Goal: Task Accomplishment & Management: Manage account settings

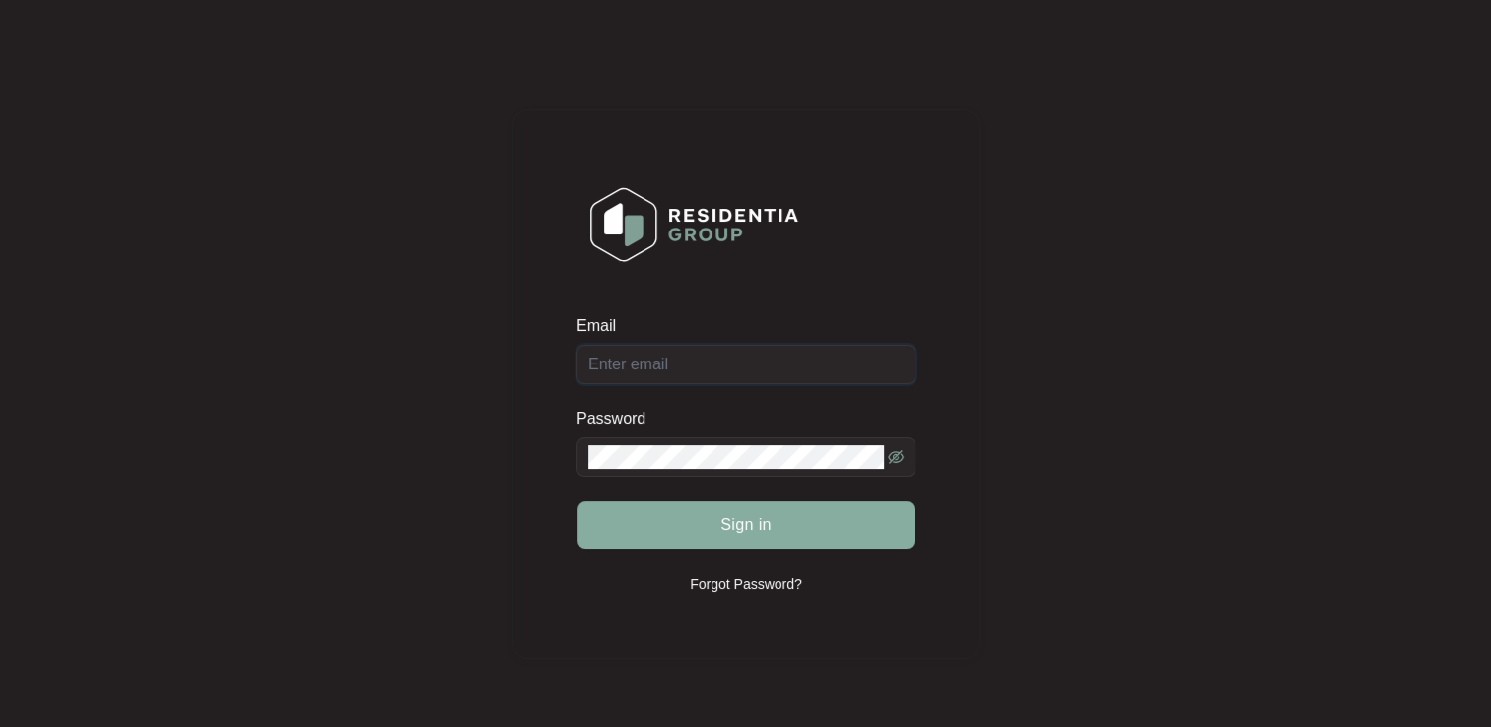
type input "[EMAIL_ADDRESS][DOMAIN_NAME]"
click at [713, 527] on button "Sign in" at bounding box center [745, 524] width 337 height 47
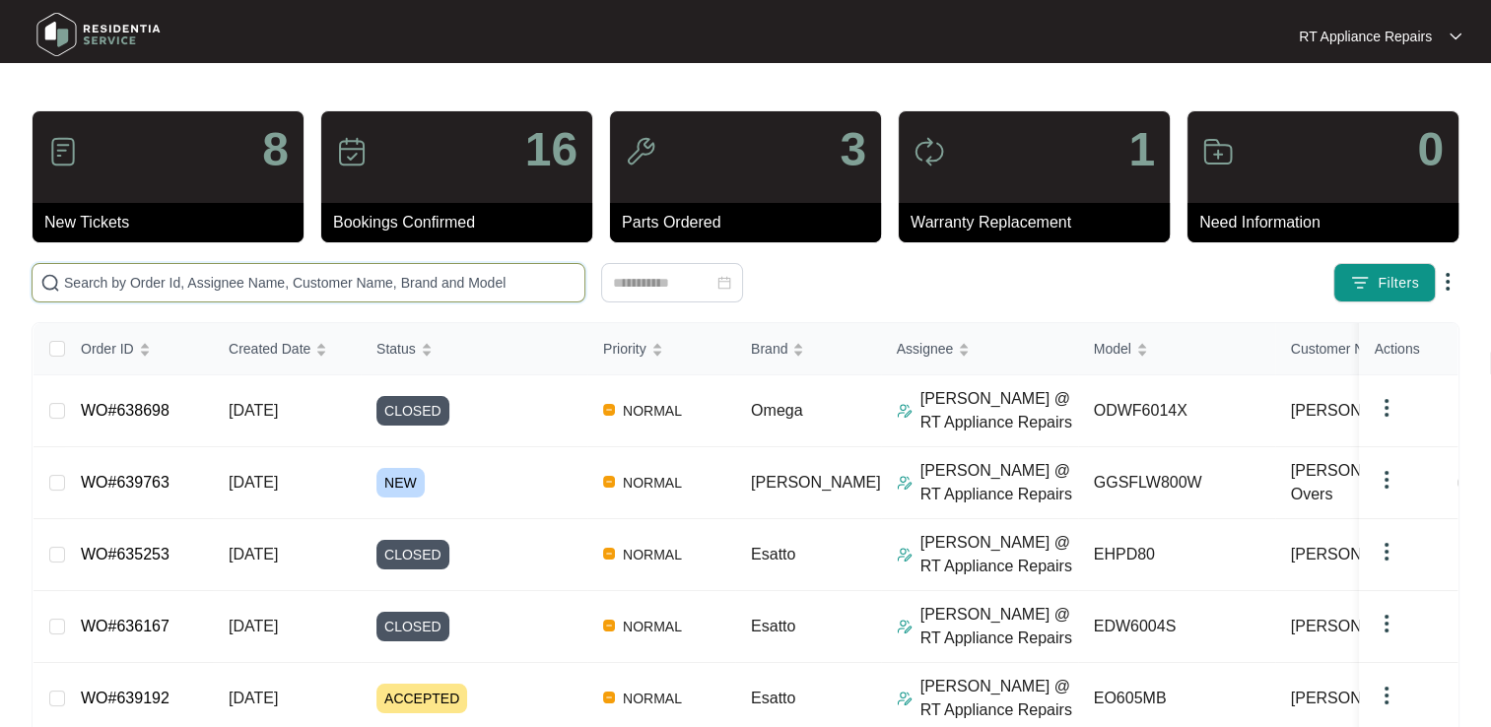
click at [411, 282] on input "text" at bounding box center [320, 283] width 512 height 22
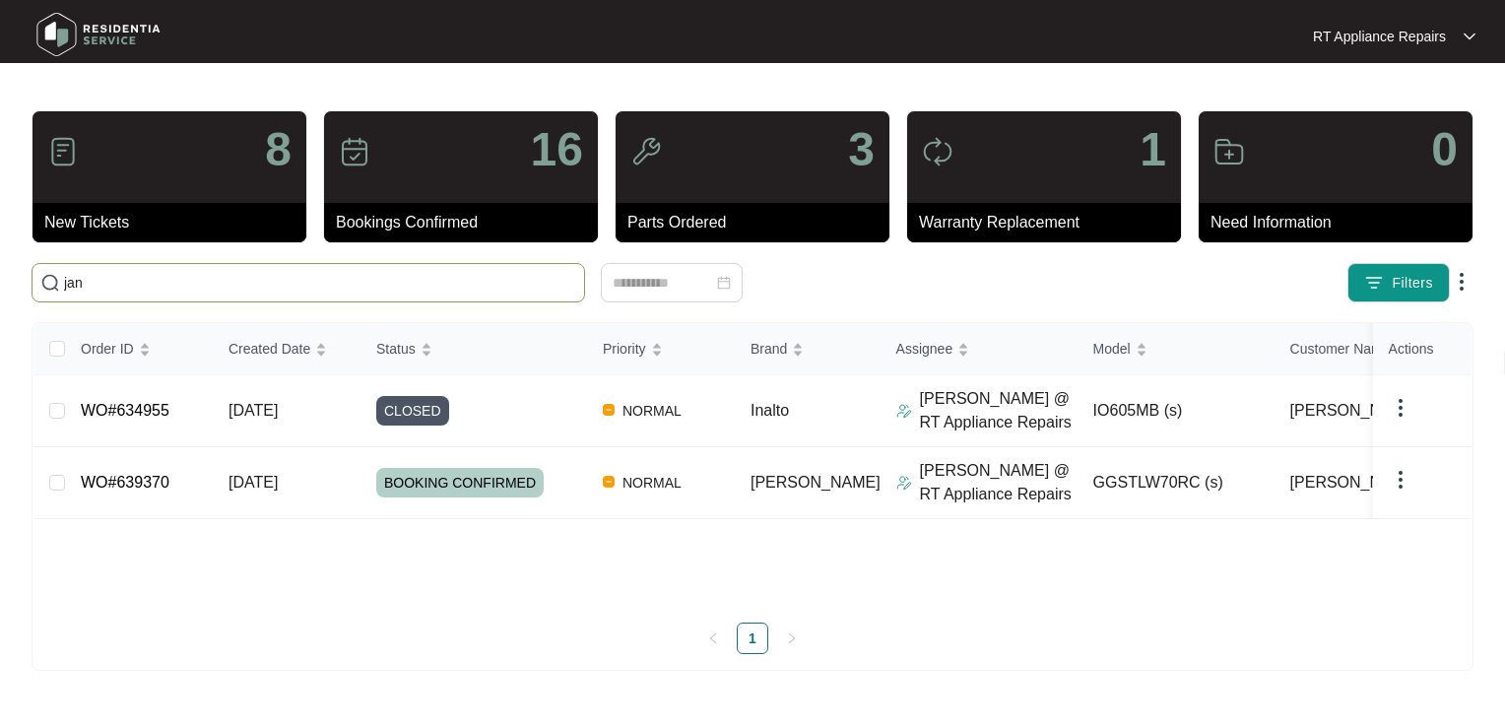
type input "jan"
click at [124, 481] on link "WO#639370" at bounding box center [125, 482] width 89 height 17
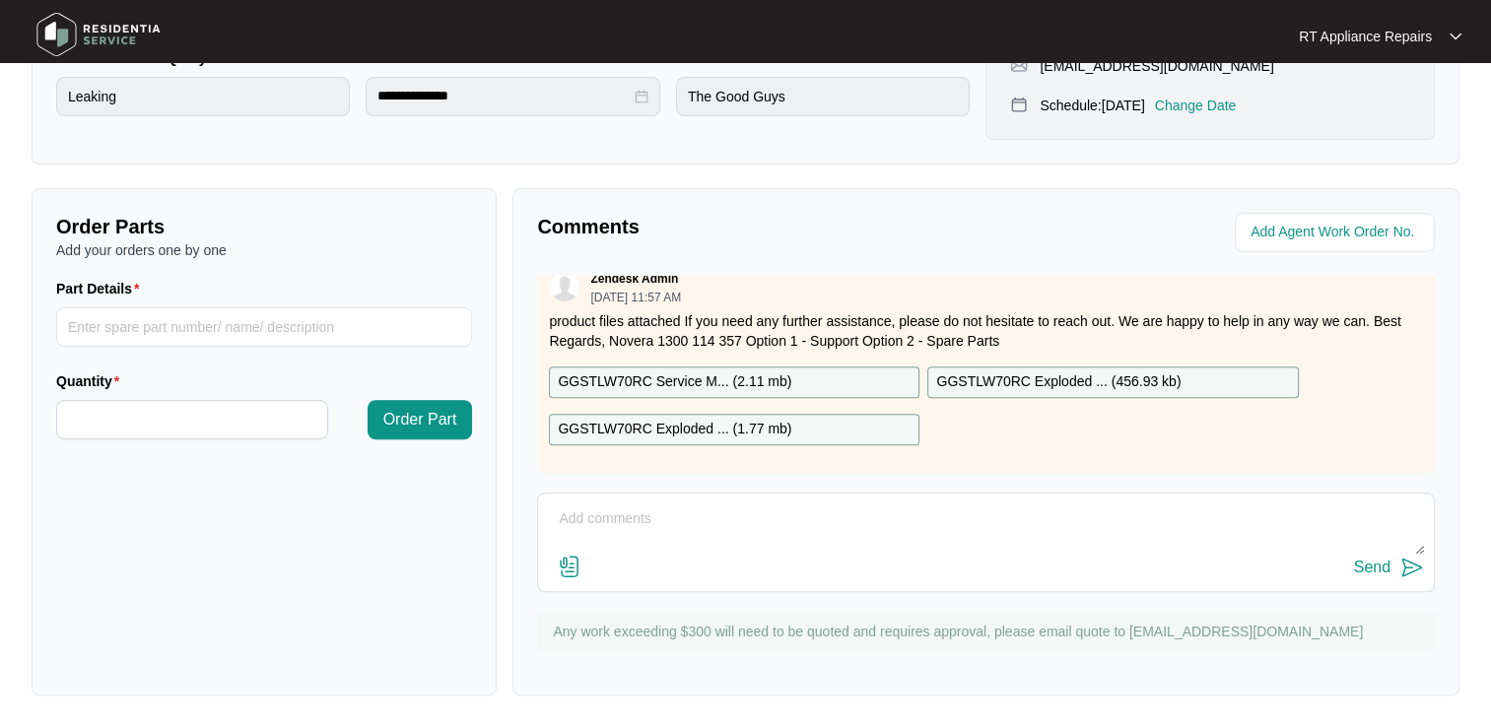
scroll to position [596, 0]
click at [670, 523] on textarea at bounding box center [986, 528] width 876 height 51
drag, startPoint x: 966, startPoint y: 518, endPoint x: 1023, endPoint y: 542, distance: 60.9
click at [1038, 562] on div "Send" at bounding box center [986, 568] width 876 height 27
drag, startPoint x: 1184, startPoint y: 525, endPoint x: 904, endPoint y: 554, distance: 281.3
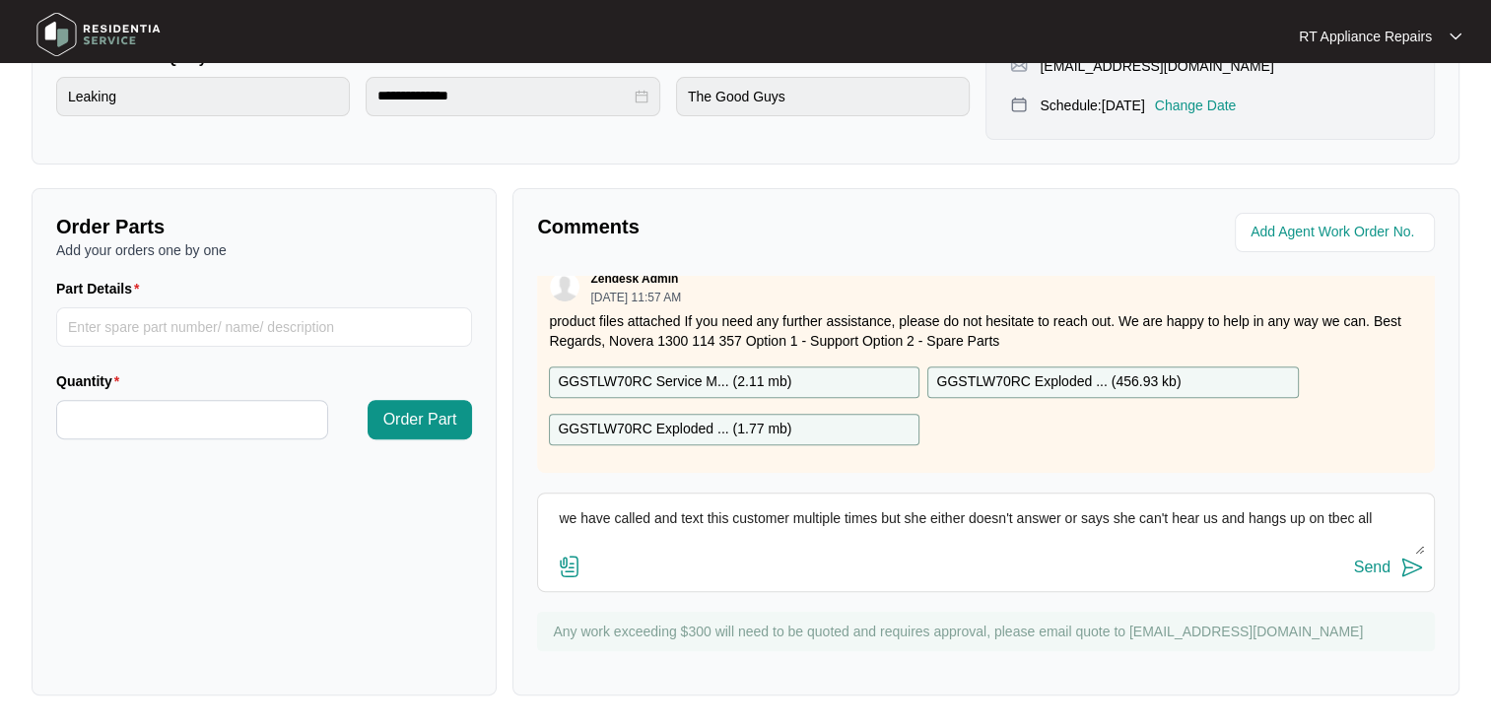
click at [804, 562] on div "Send" at bounding box center [986, 568] width 876 height 27
drag, startPoint x: 1338, startPoint y: 518, endPoint x: 1143, endPoint y: 558, distance: 199.0
click at [1133, 561] on div "Send" at bounding box center [986, 568] width 876 height 27
type textarea "we have called and text this customer multiple times, but she either doesn't an…"
click at [1411, 569] on img at bounding box center [1412, 568] width 24 height 24
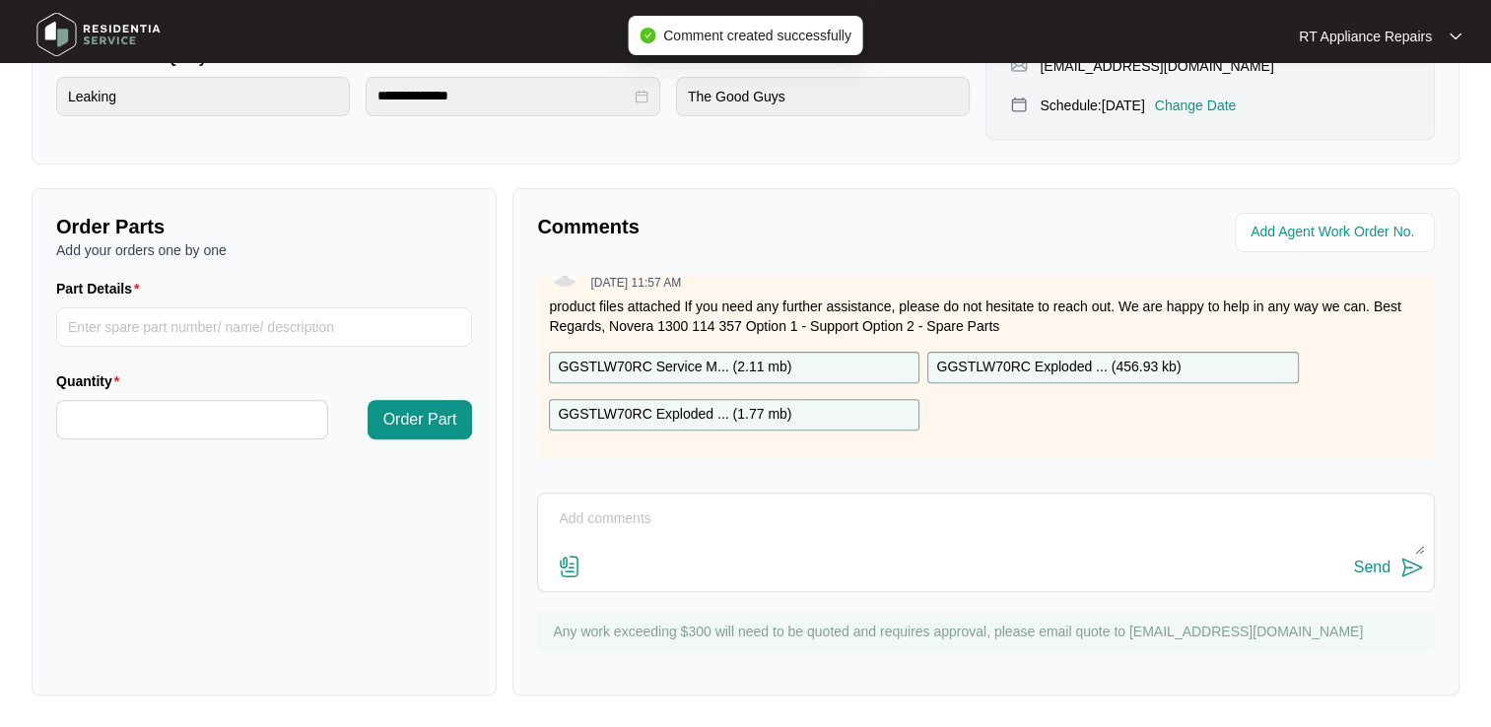
click at [1401, 41] on p "RT Appliance Repairs" at bounding box center [1365, 37] width 133 height 20
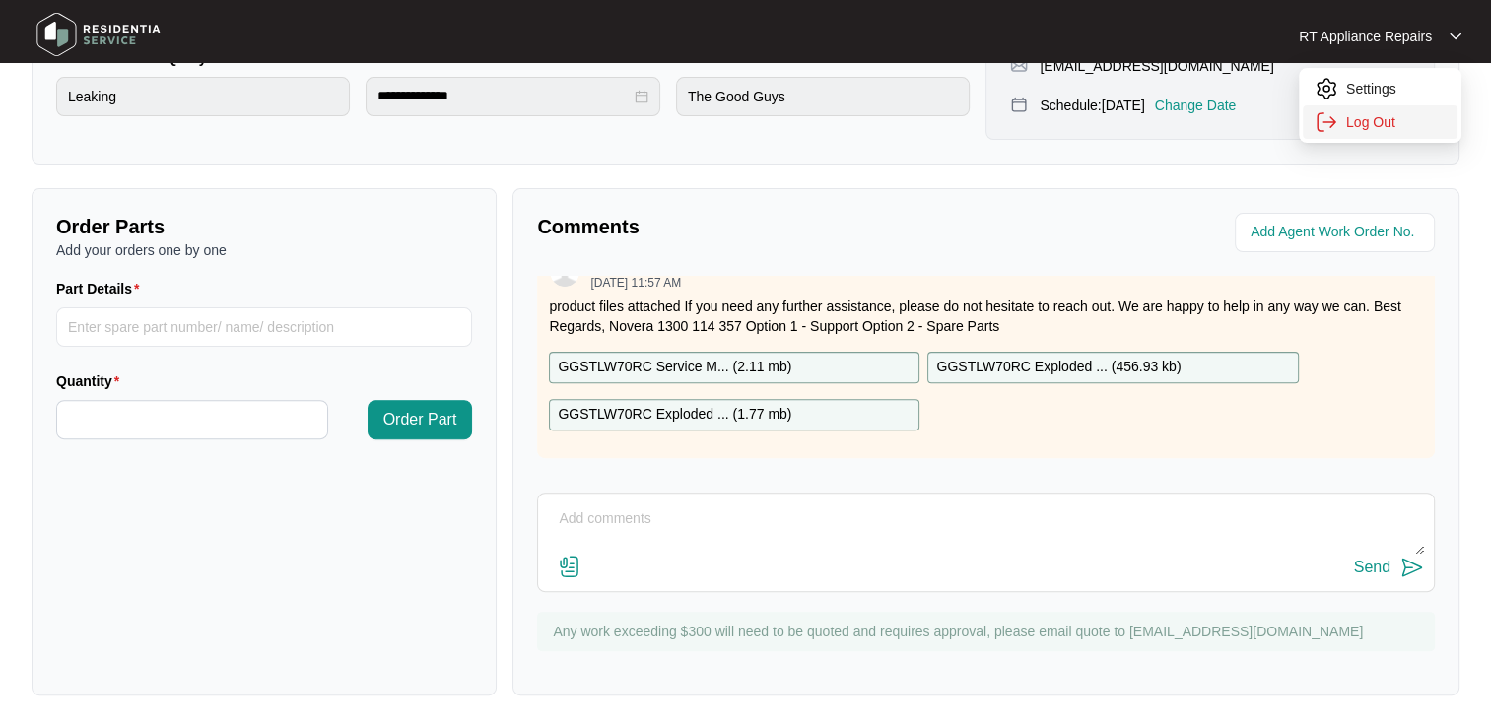
click at [1380, 112] on p "Log Out" at bounding box center [1396, 122] width 100 height 20
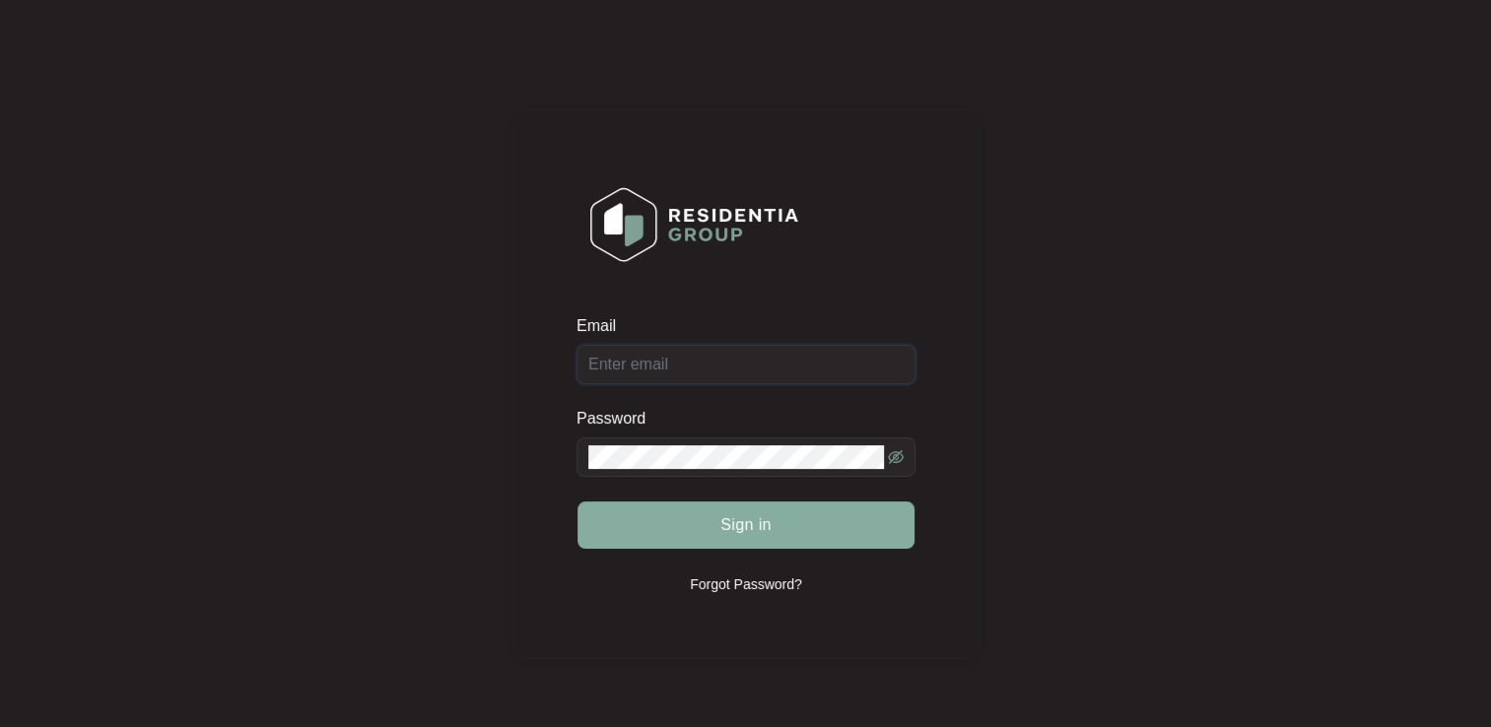
type input "[EMAIL_ADDRESS][DOMAIN_NAME]"
click at [789, 530] on button "Sign in" at bounding box center [745, 524] width 337 height 47
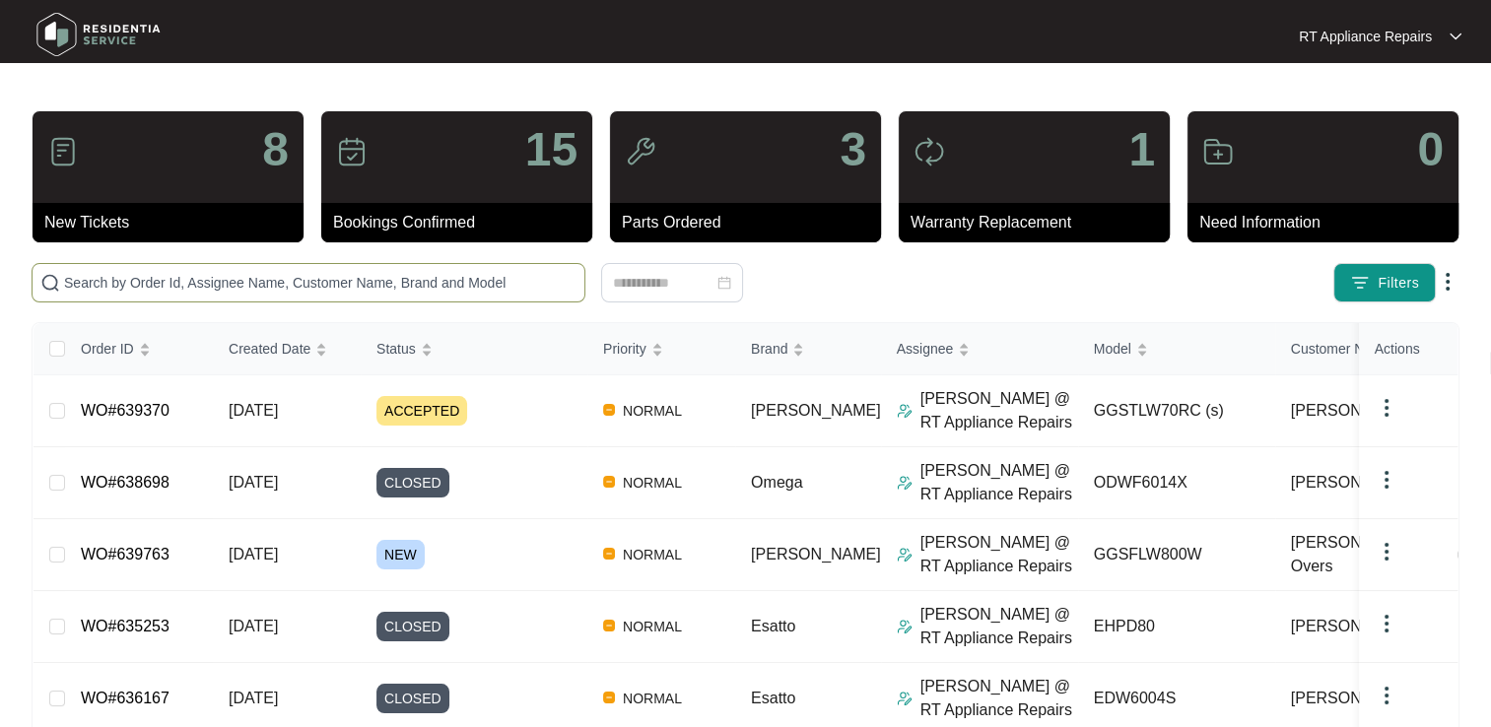
click at [179, 282] on input "text" at bounding box center [320, 283] width 512 height 22
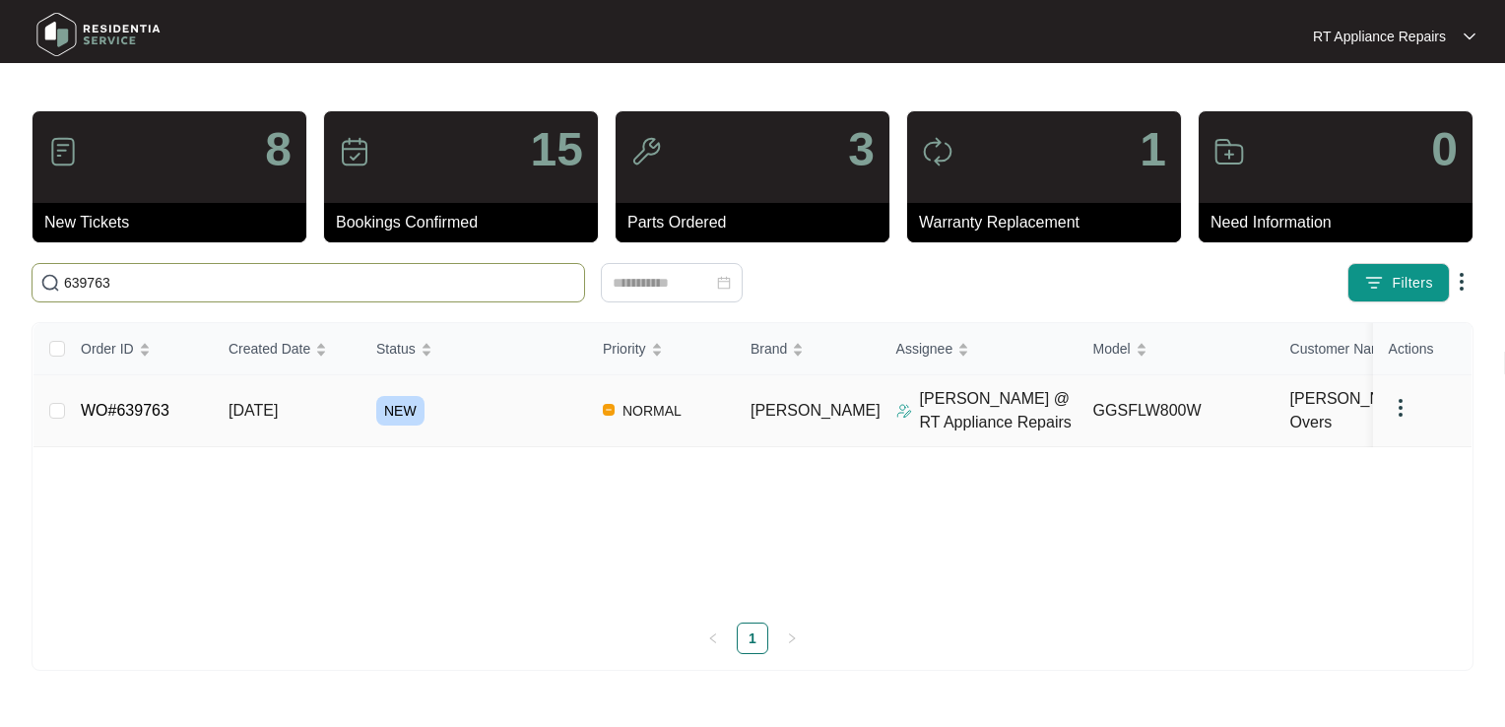
type input "639763"
click at [117, 410] on link "WO#639763" at bounding box center [125, 410] width 89 height 17
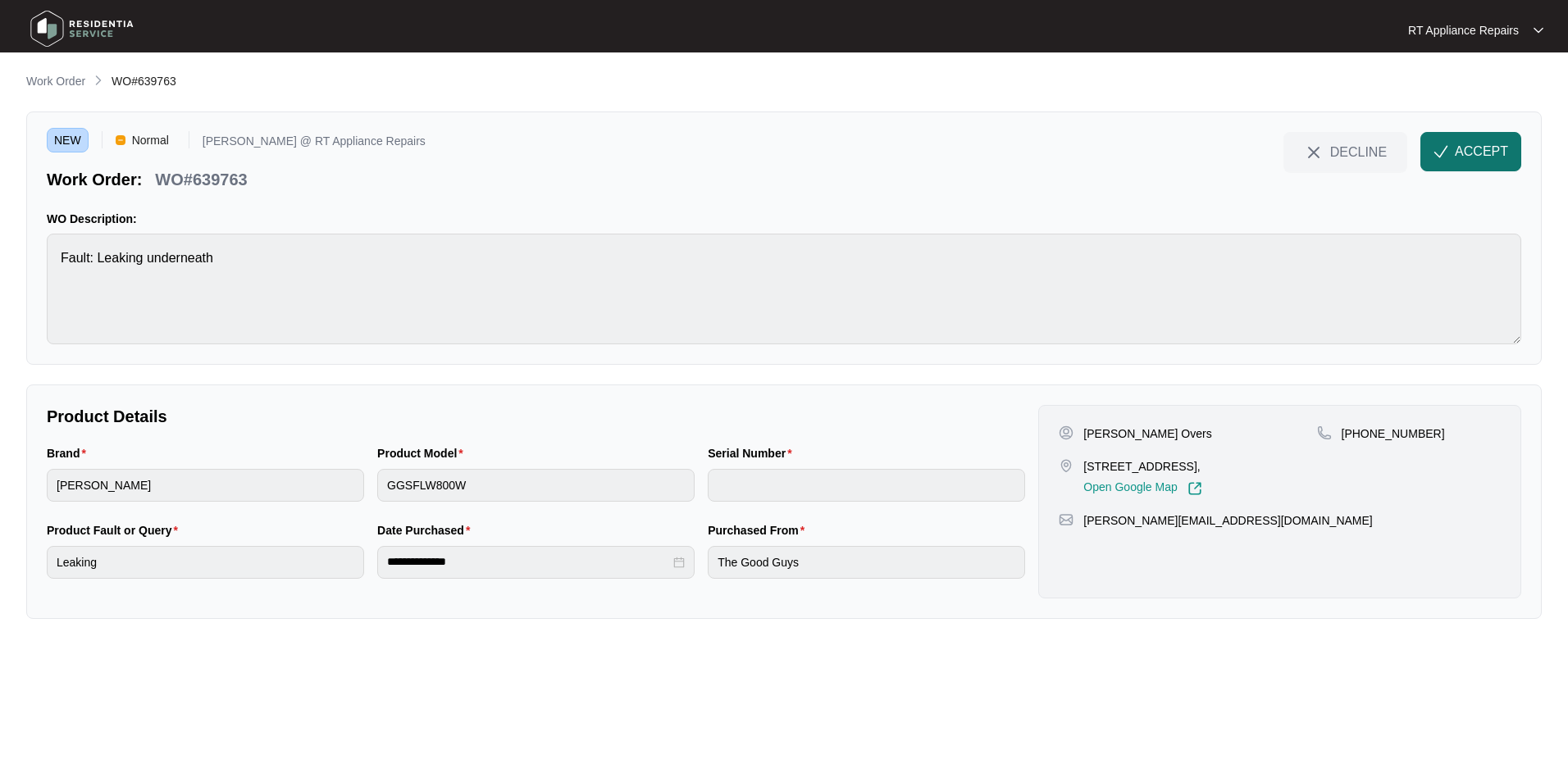
click at [1240, 156] on span "ACCEPT" at bounding box center [1481, 151] width 53 height 20
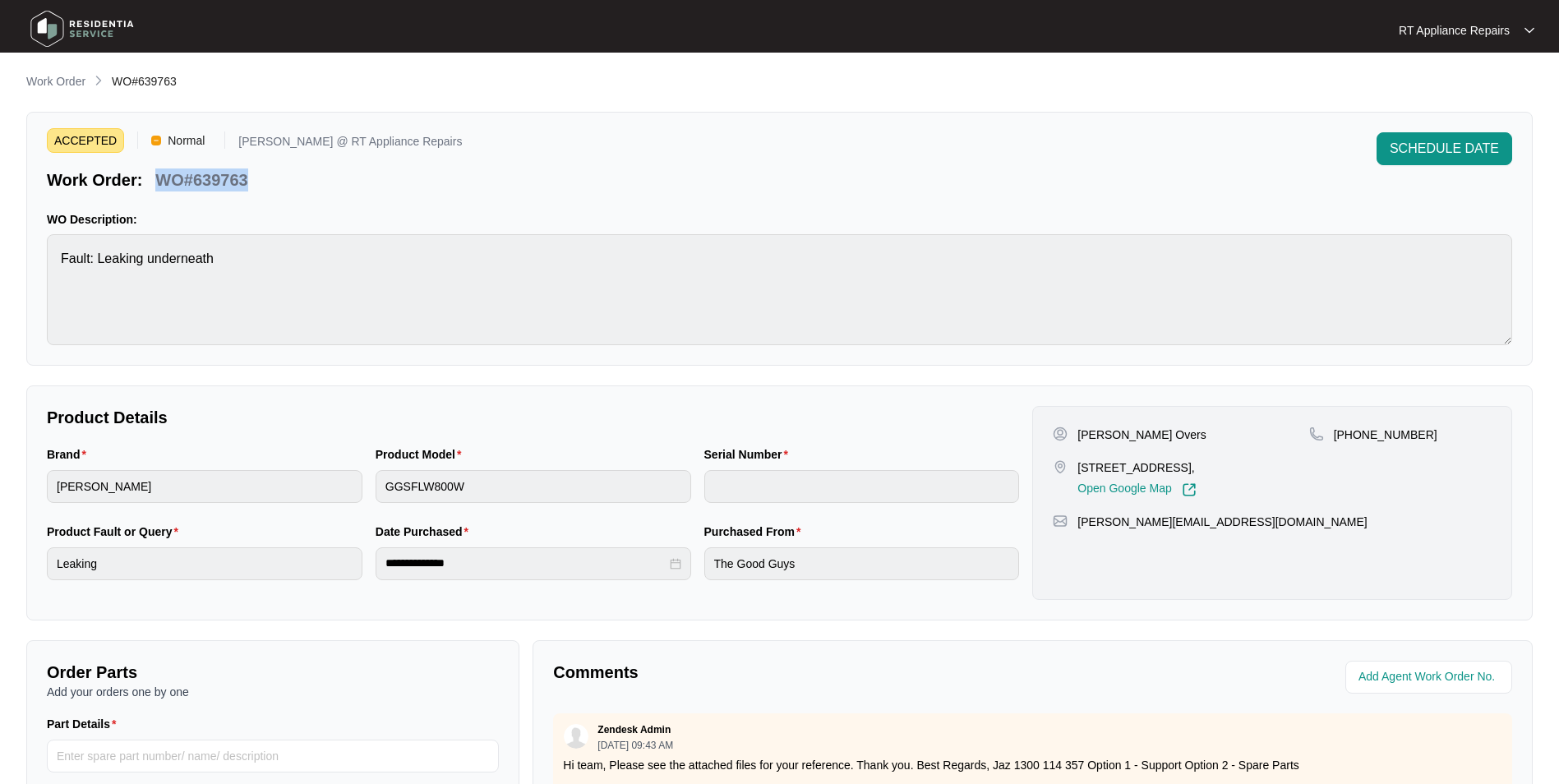
drag, startPoint x: 158, startPoint y: 180, endPoint x: 253, endPoint y: 181, distance: 95.0
click at [253, 181] on div "WO#639763" at bounding box center [201, 177] width 105 height 28
copy p "WO#639763"
click at [770, 151] on div "ACCEPTED Normal [PERSON_NAME] @ RT Appliance Repairs Work Order: WO#639763 SCHE…" at bounding box center [779, 162] width 1466 height 59
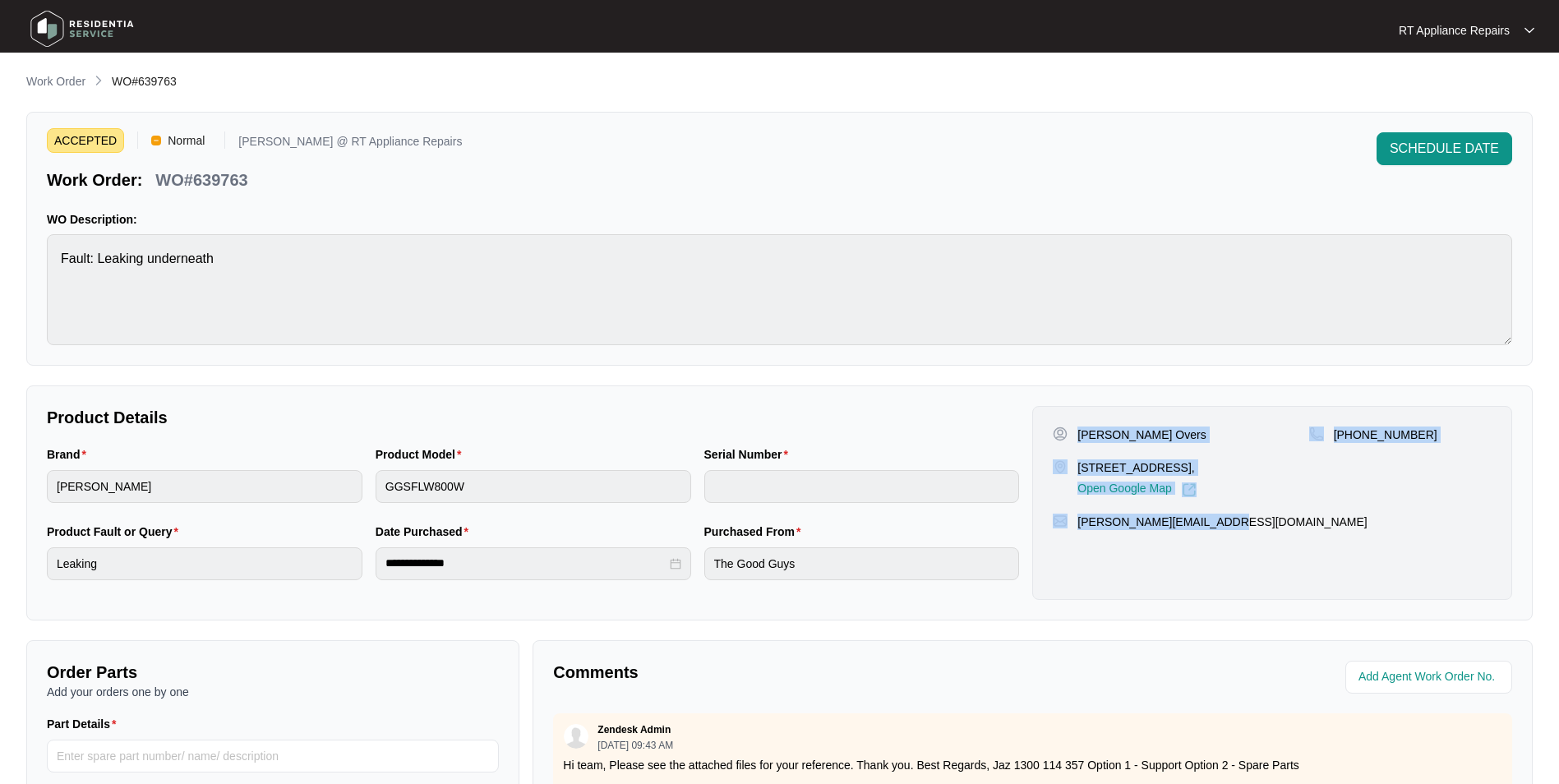
drag, startPoint x: 1080, startPoint y: 432, endPoint x: 1196, endPoint y: 527, distance: 149.9
click at [1229, 530] on div "[PERSON_NAME] Overs [STREET_ADDRESS], Open Google Map [PHONE_NUMBER] [PERSON_NA…" at bounding box center [1271, 503] width 480 height 194
copy div "[PERSON_NAME] Overs [STREET_ADDRESS], Open Google Map [PHONE_NUMBER] [PERSON_NA…"
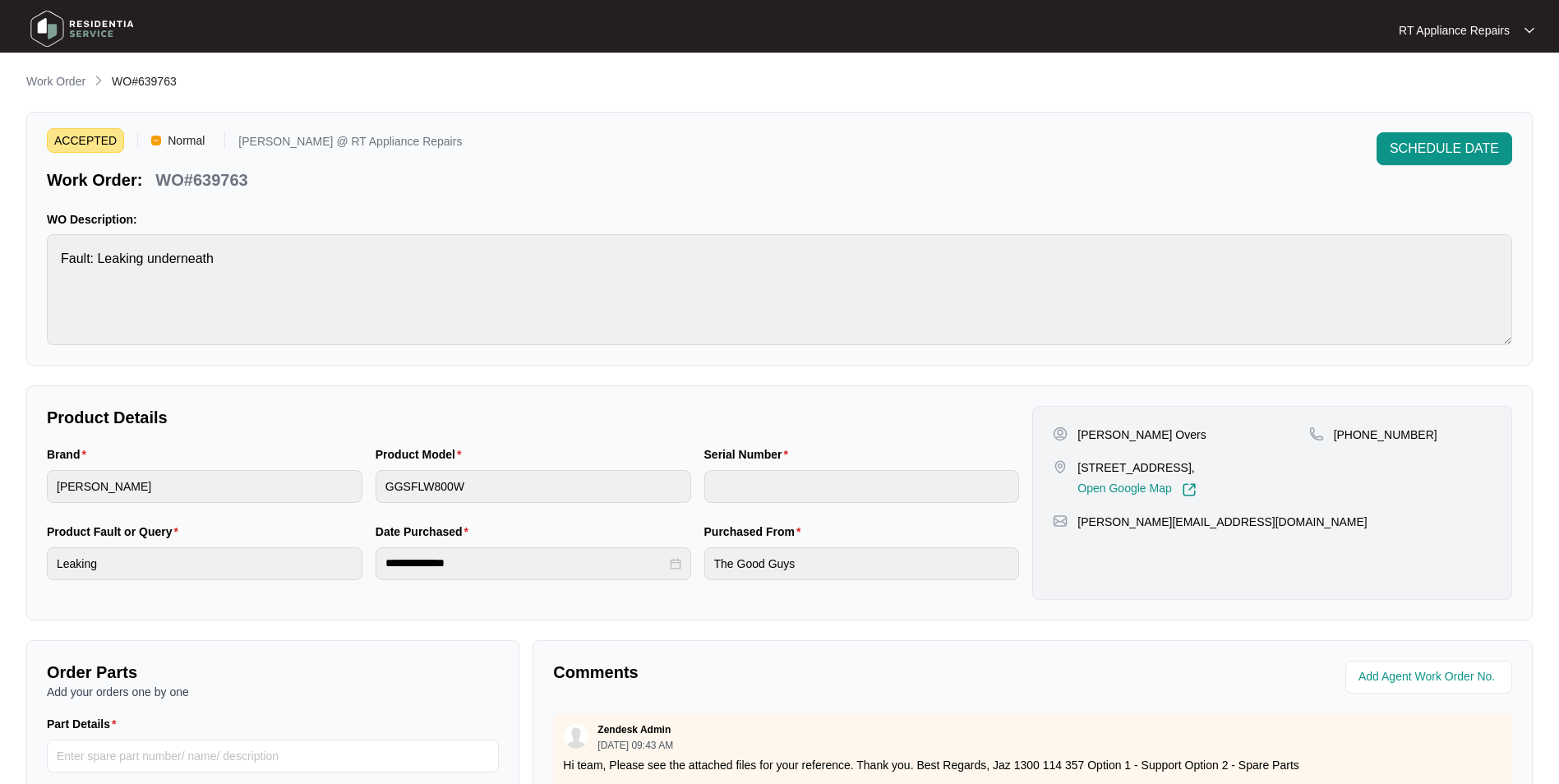
click at [1243, 24] on p "RT Appliance Repairs" at bounding box center [1454, 31] width 111 height 17
click at [1243, 83] on p "Log Out" at bounding box center [1480, 88] width 83 height 17
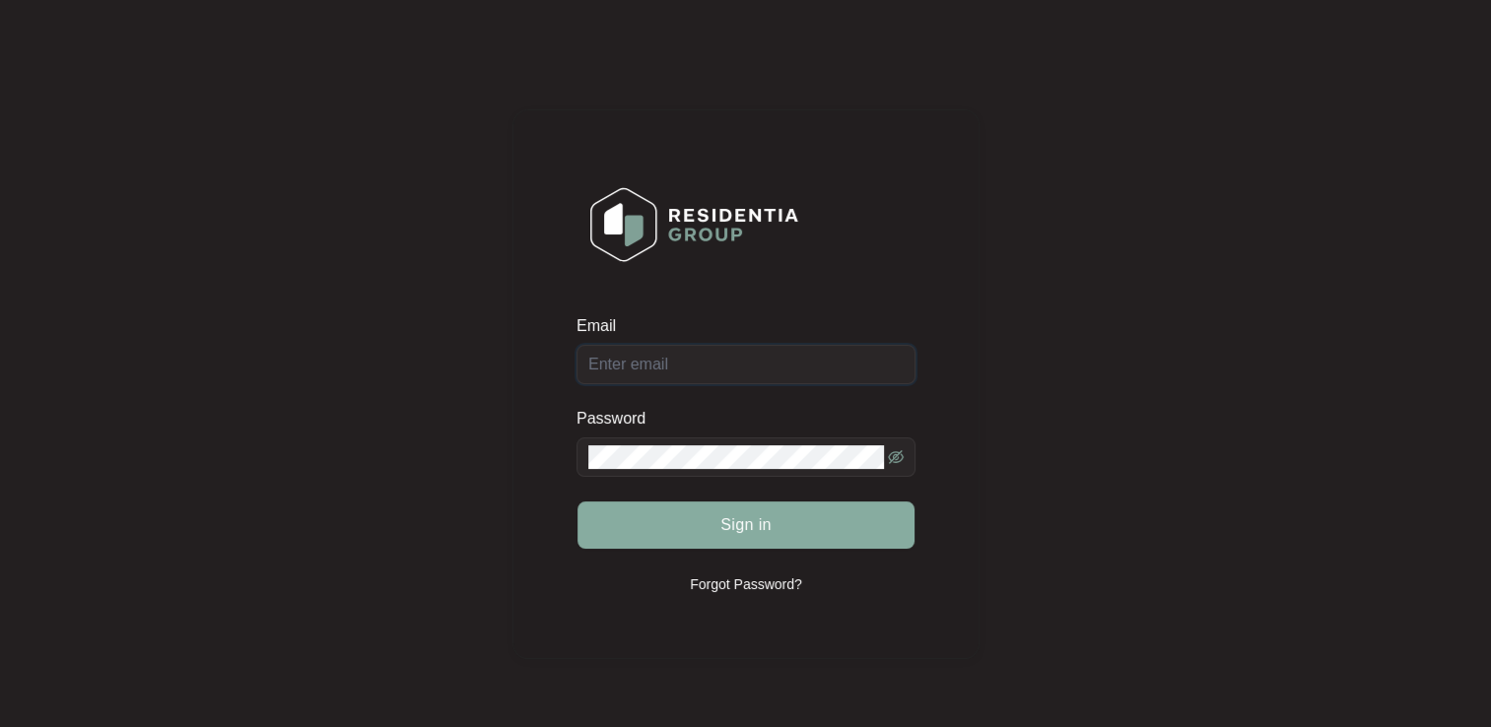
type input "[EMAIL_ADDRESS][DOMAIN_NAME]"
click at [692, 523] on button "Sign in" at bounding box center [745, 524] width 337 height 47
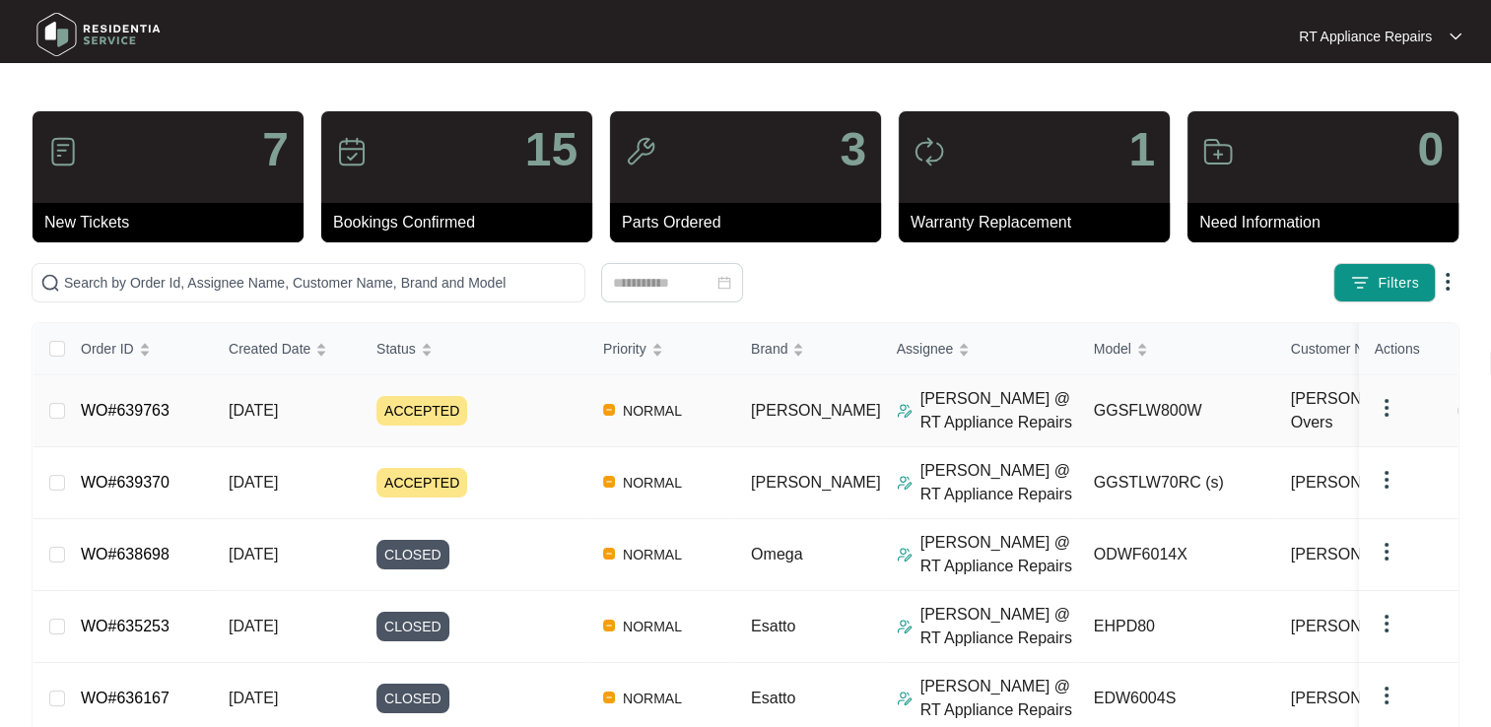
click at [127, 412] on link "WO#639763" at bounding box center [125, 410] width 89 height 17
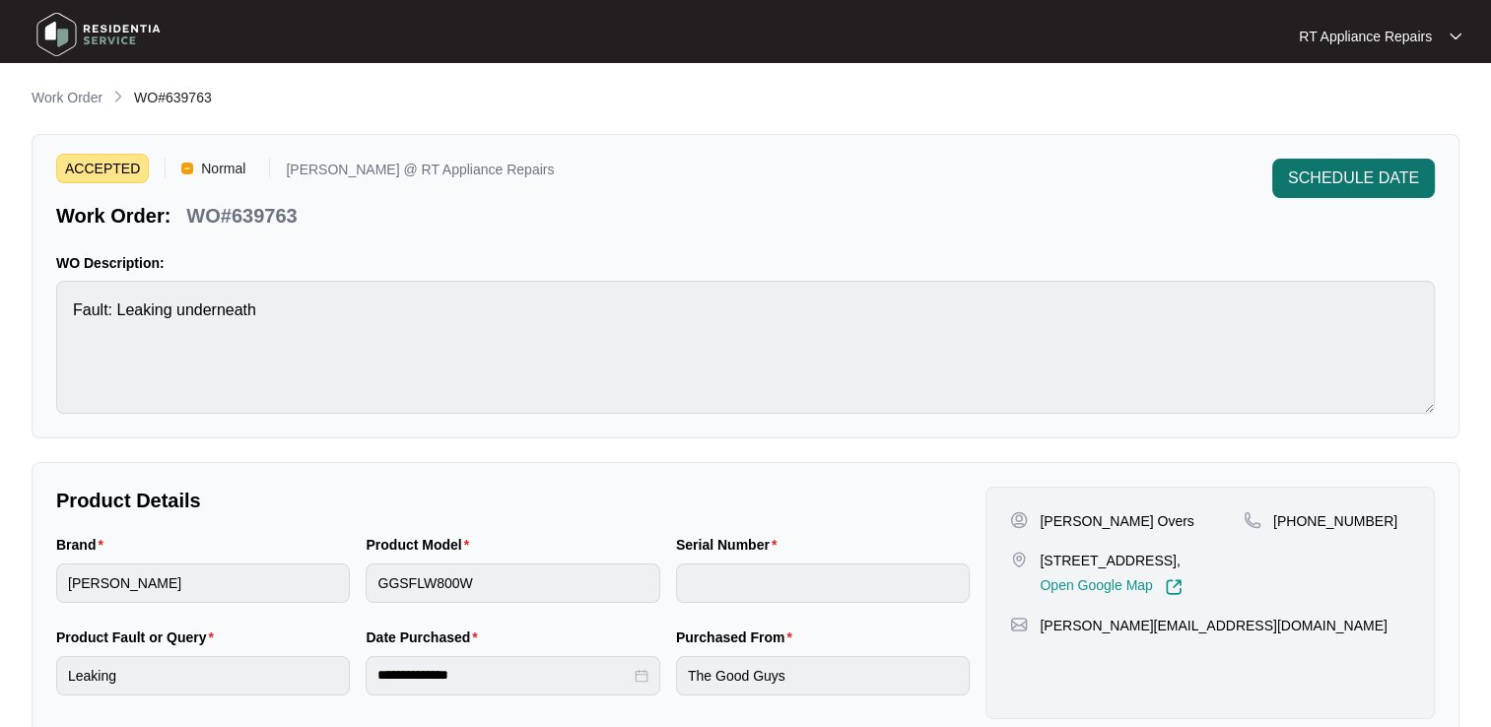
click at [1360, 171] on span "SCHEDULE DATE" at bounding box center [1353, 178] width 131 height 24
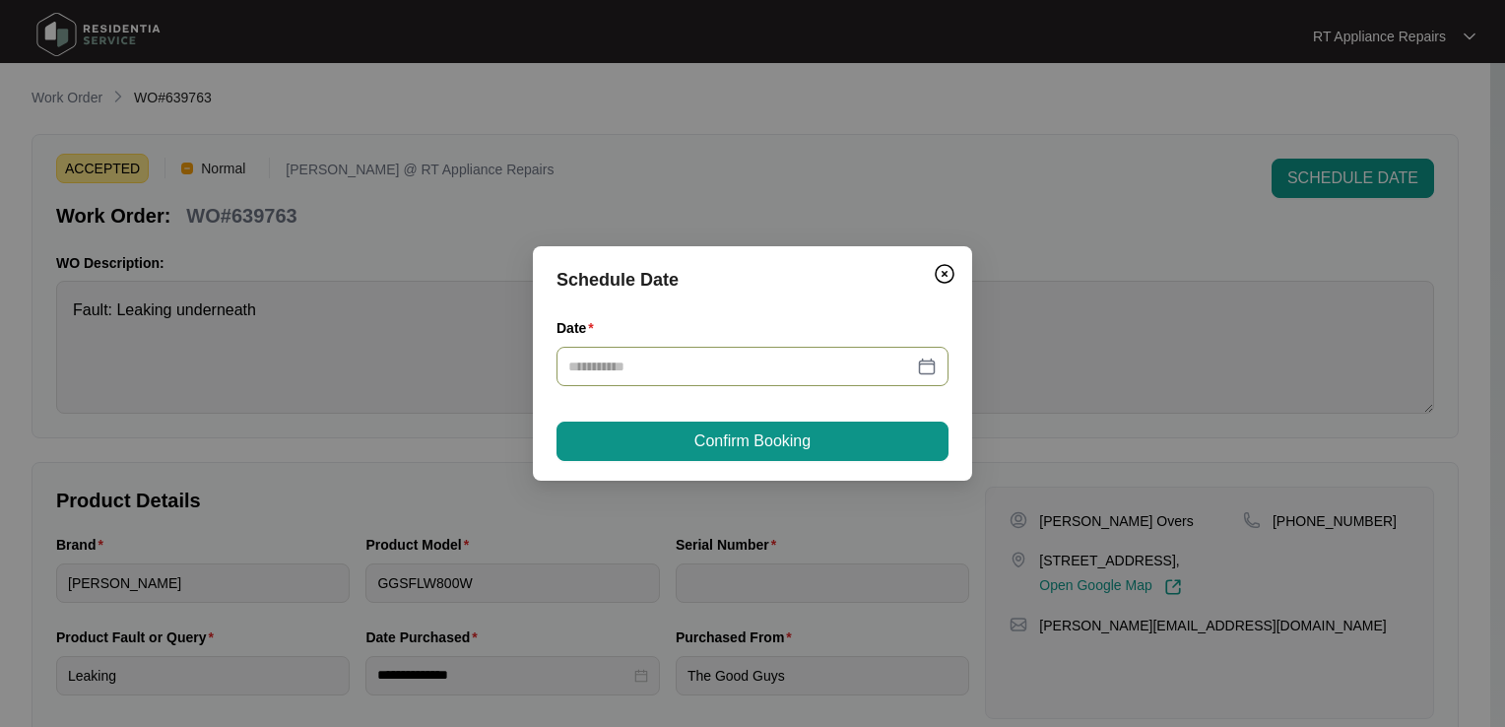
click at [740, 363] on input "Date" at bounding box center [740, 367] width 345 height 22
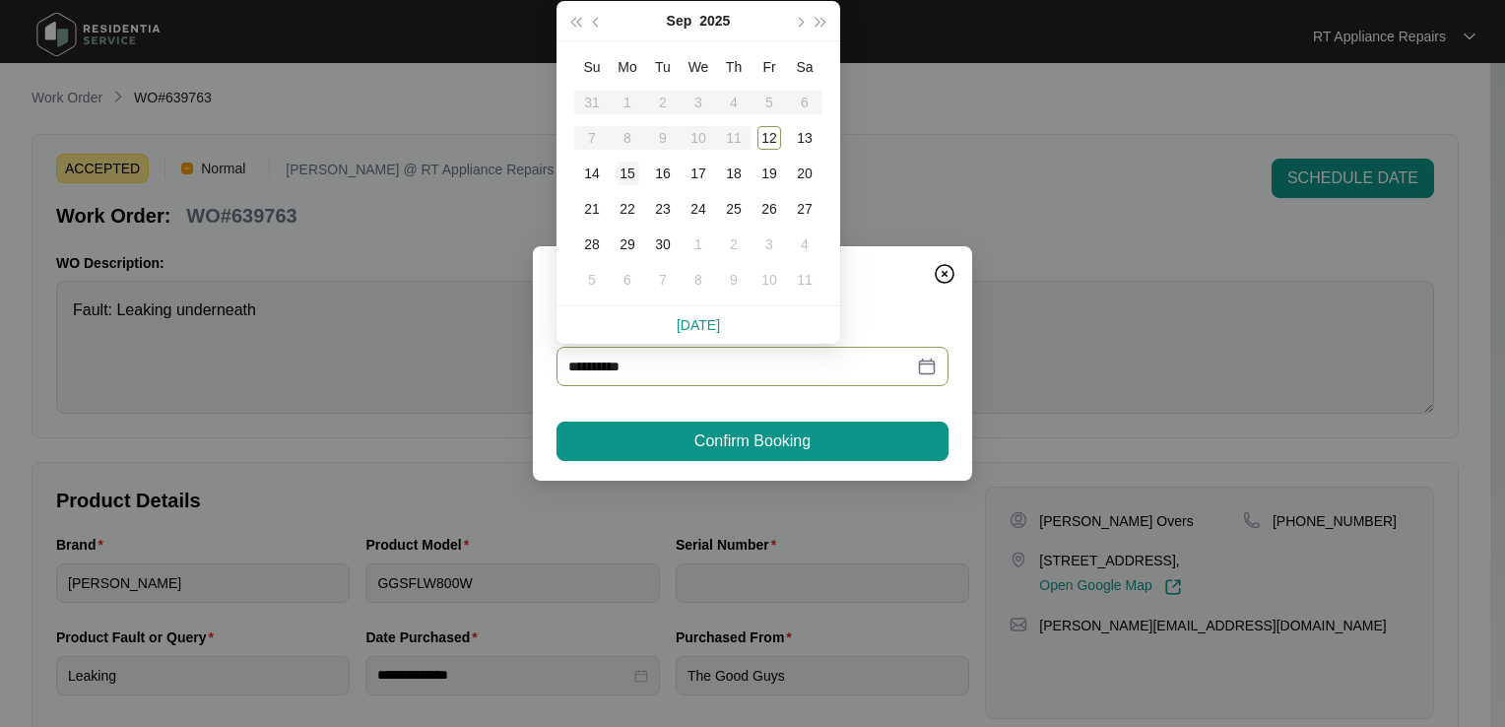
type input "**********"
click at [623, 175] on div "15" at bounding box center [628, 174] width 24 height 24
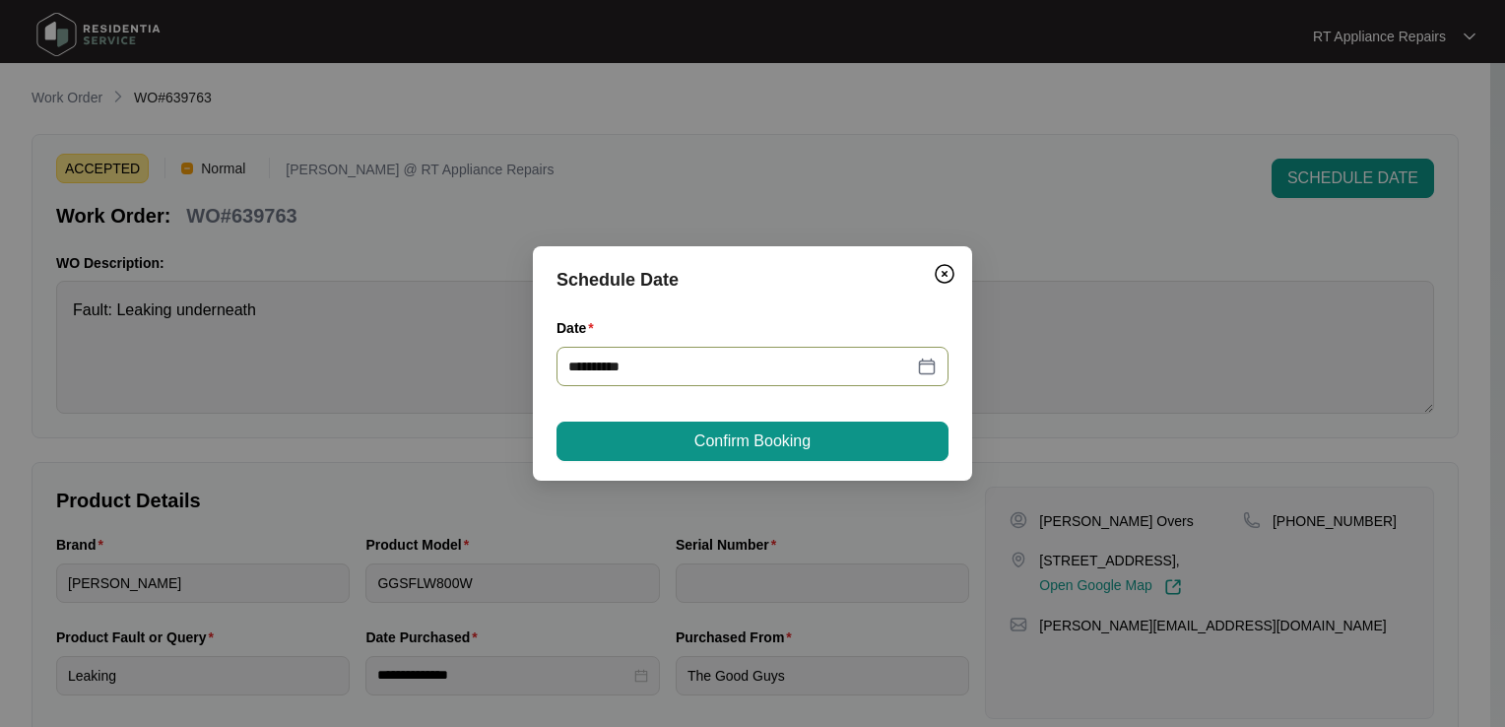
type input "**********"
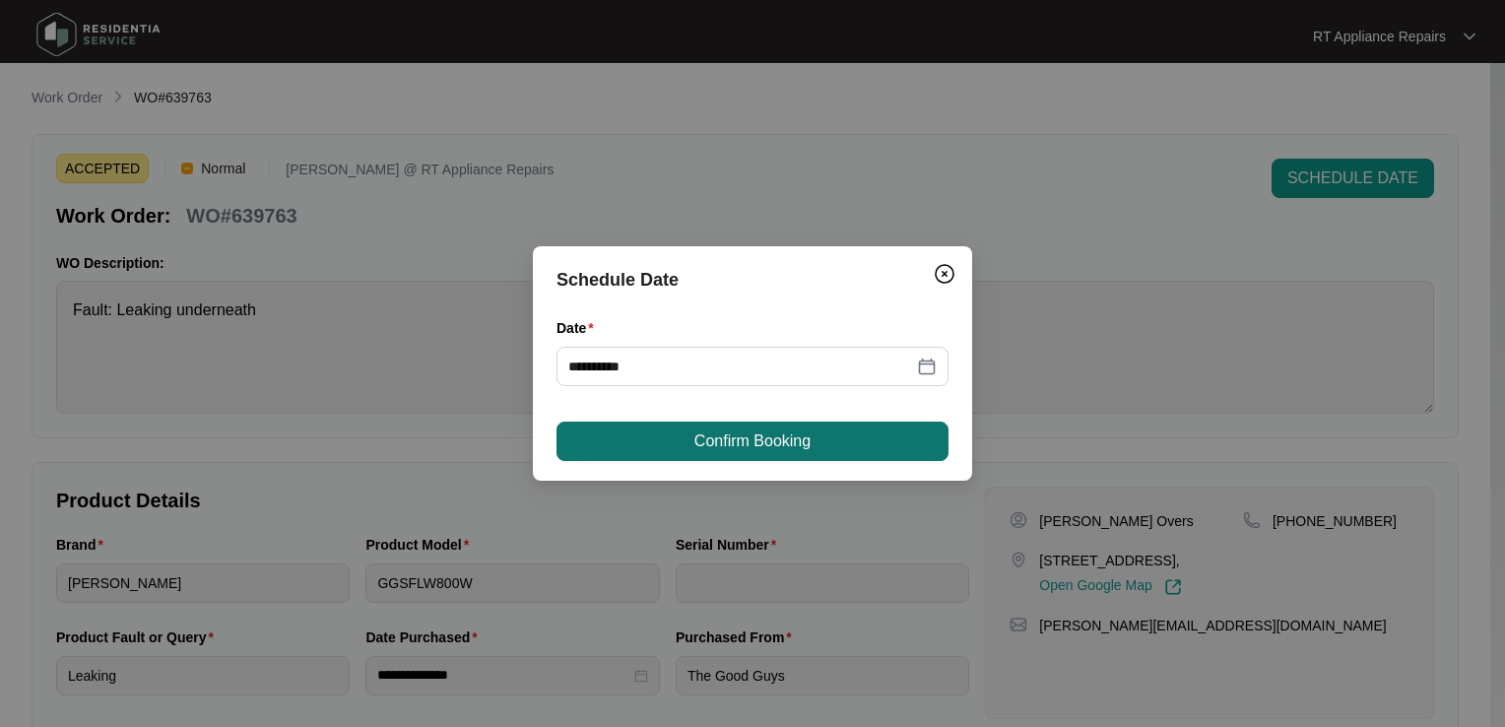
click at [746, 444] on span "Confirm Booking" at bounding box center [753, 442] width 116 height 24
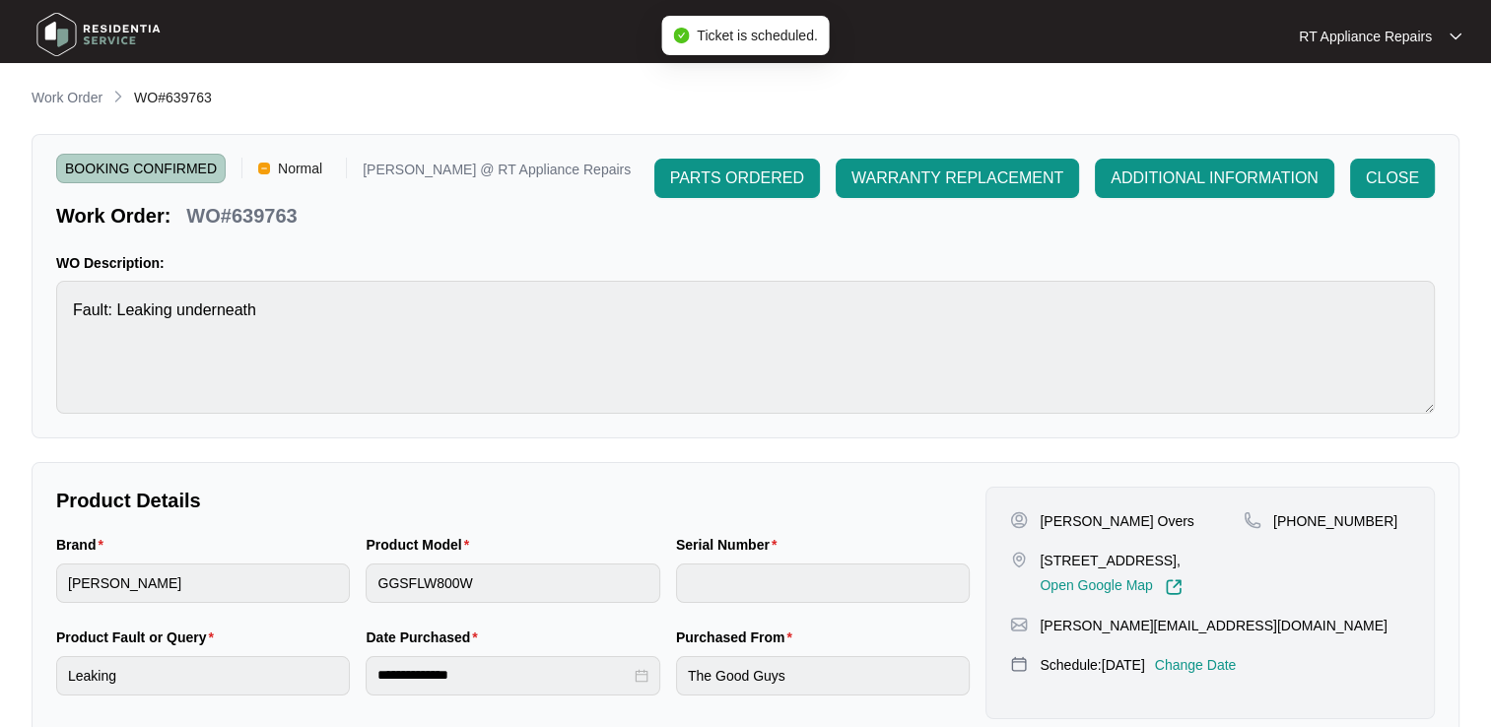
click at [1364, 35] on p "RT Appliance Repairs" at bounding box center [1365, 37] width 133 height 20
click at [1376, 104] on p "Log Out" at bounding box center [1396, 105] width 100 height 20
